Goal: Task Accomplishment & Management: Use online tool/utility

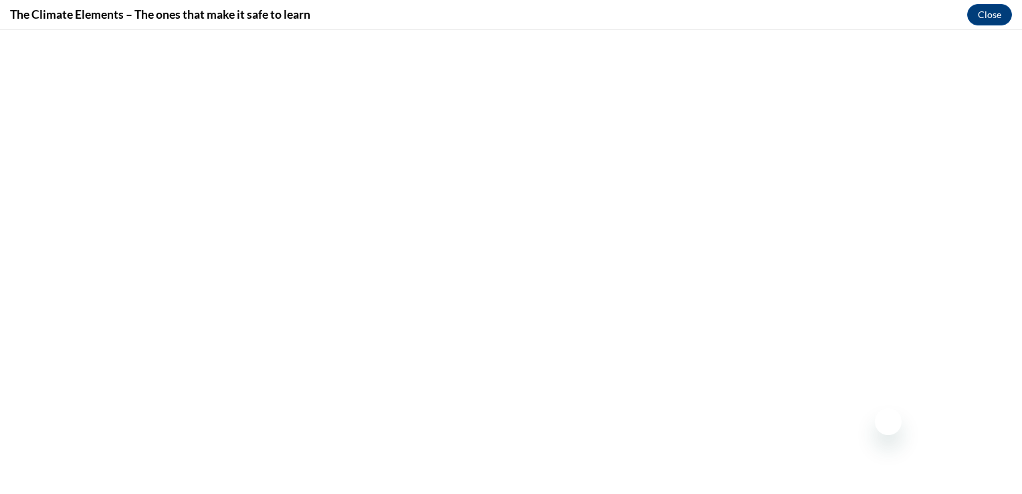
scroll to position [749, 0]
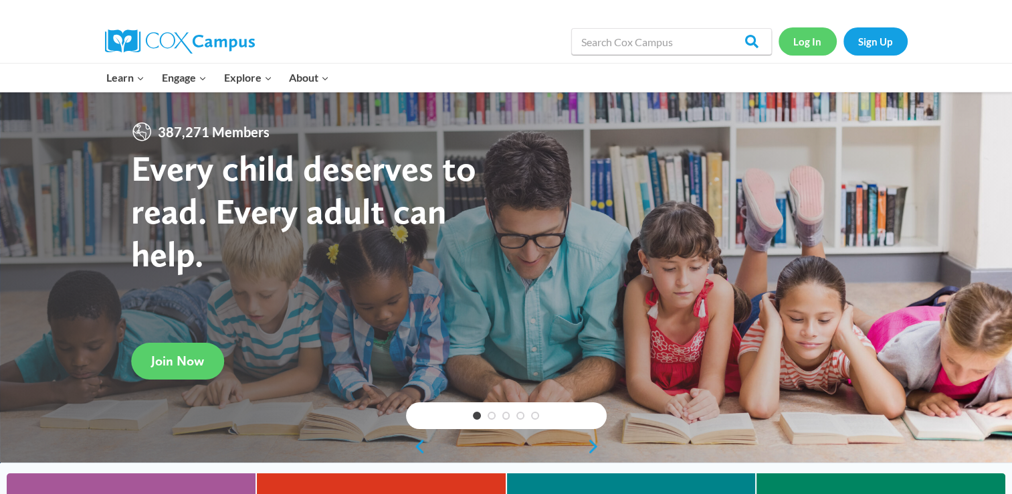
click at [787, 51] on link "Log In" at bounding box center [807, 40] width 58 height 27
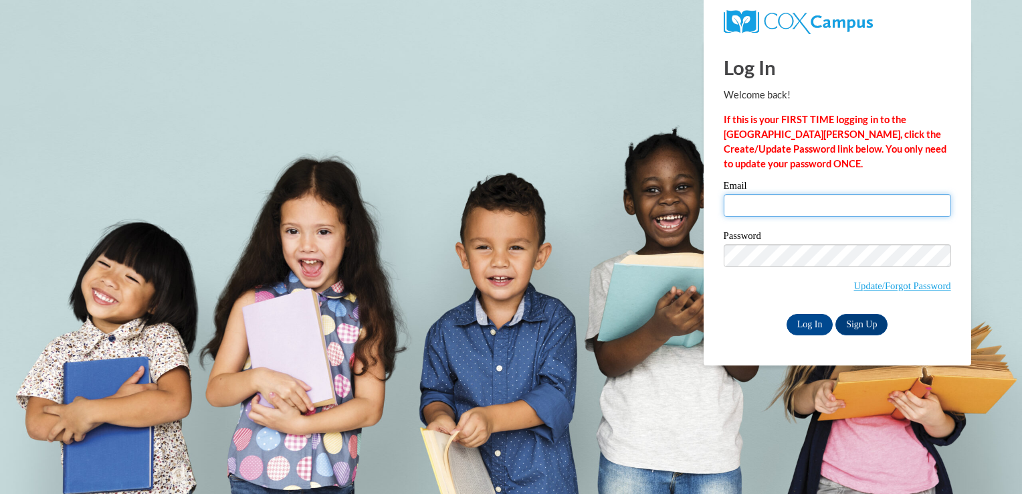
click at [828, 197] on input "Email" at bounding box center [837, 205] width 227 height 23
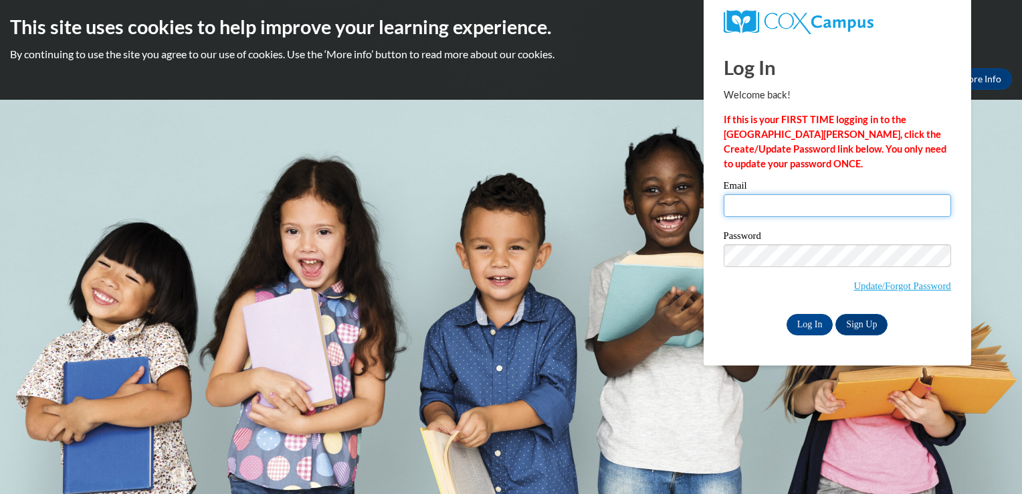
type input "kelseycosgrove@neshobacentral.com"
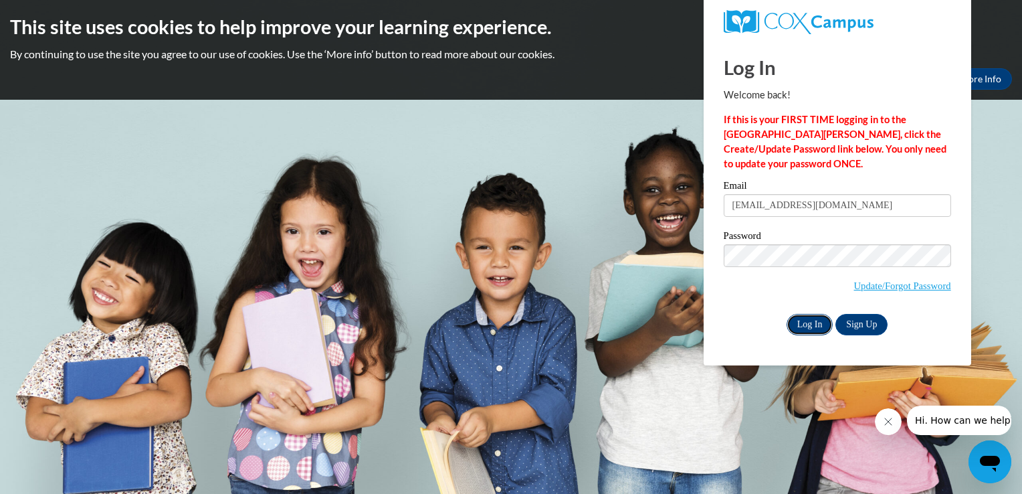
click at [816, 322] on input "Log In" at bounding box center [809, 324] width 47 height 21
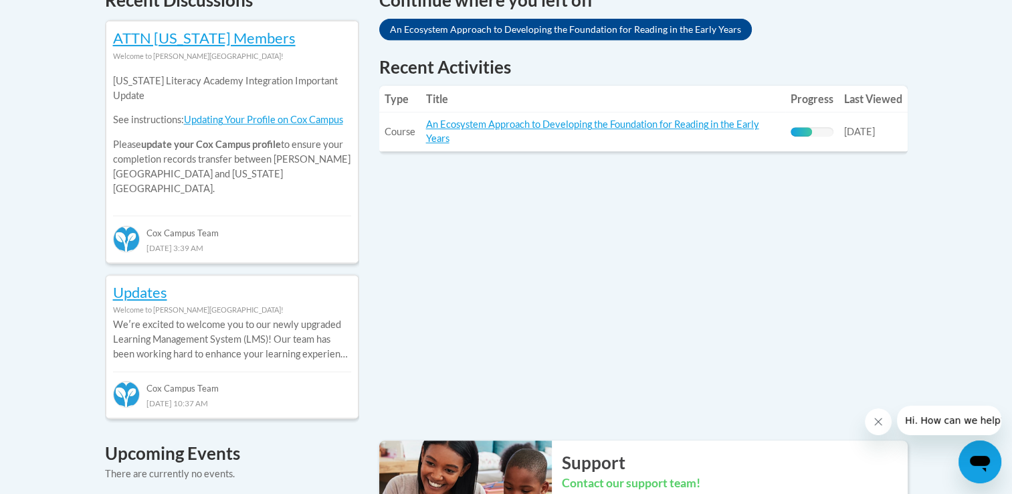
scroll to position [651, 0]
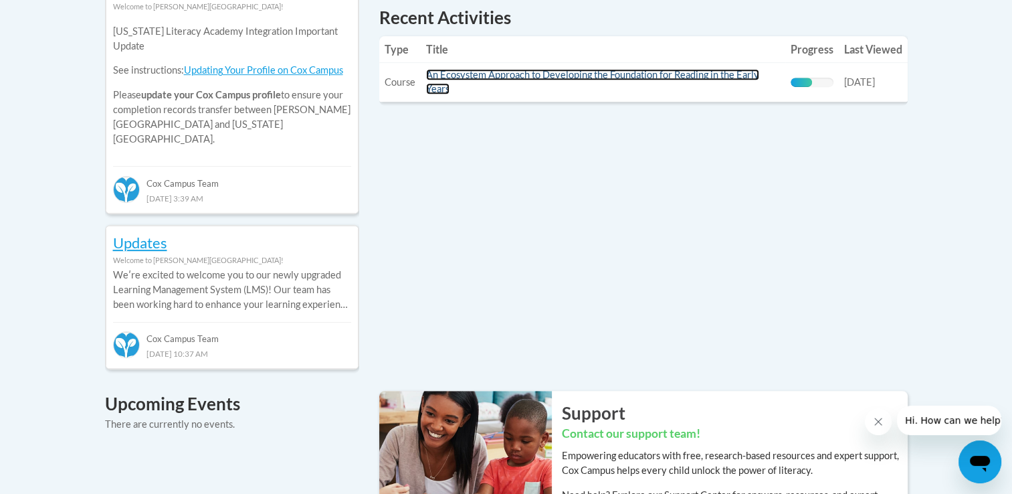
click at [690, 72] on link "An Ecosystem Approach to Developing the Foundation for Reading in the Early Yea…" at bounding box center [592, 81] width 333 height 25
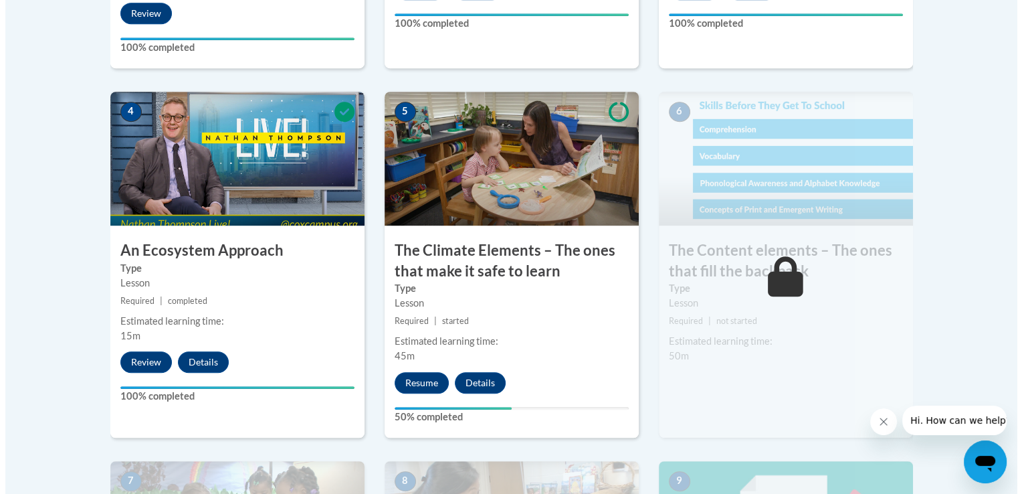
scroll to position [774, 0]
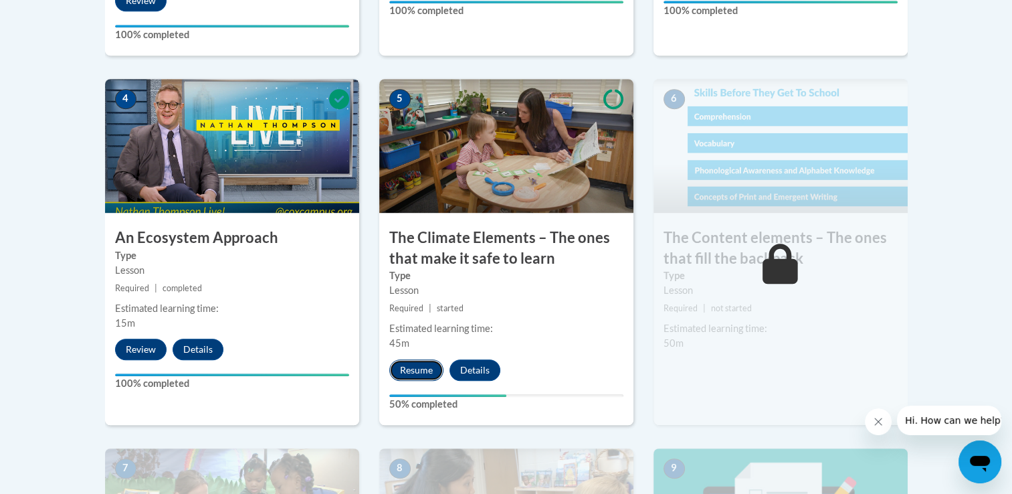
click at [415, 368] on button "Resume" at bounding box center [416, 369] width 54 height 21
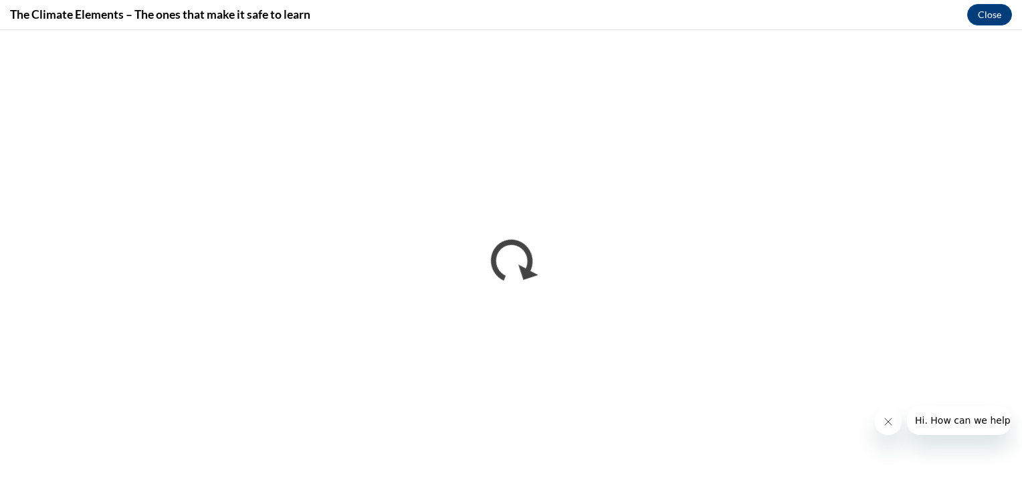
scroll to position [0, 0]
click at [885, 419] on icon "Close message from company" at bounding box center [887, 421] width 7 height 7
